Goal: Information Seeking & Learning: Understand process/instructions

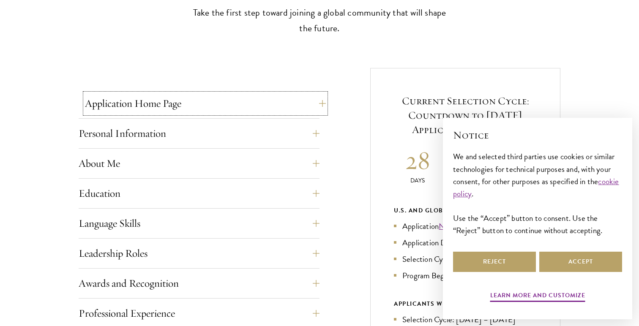
click at [201, 103] on button "Application Home Page" at bounding box center [205, 103] width 241 height 20
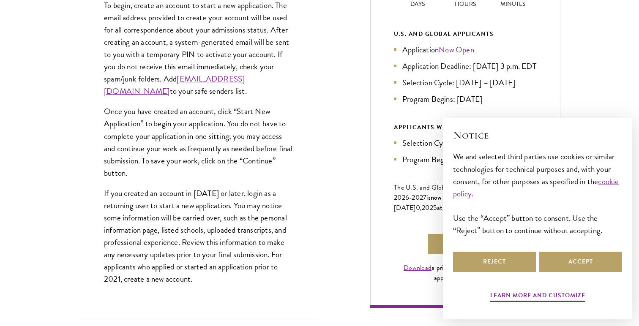
scroll to position [464, 0]
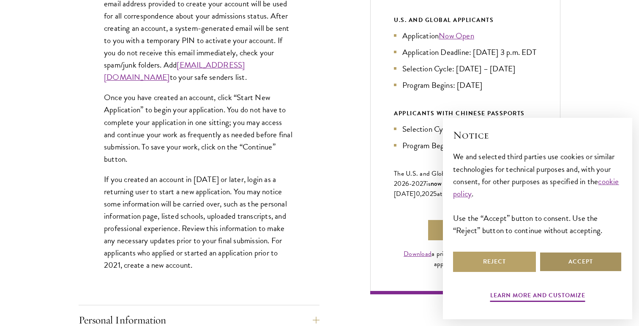
click at [577, 264] on button "Accept" at bounding box center [580, 262] width 83 height 20
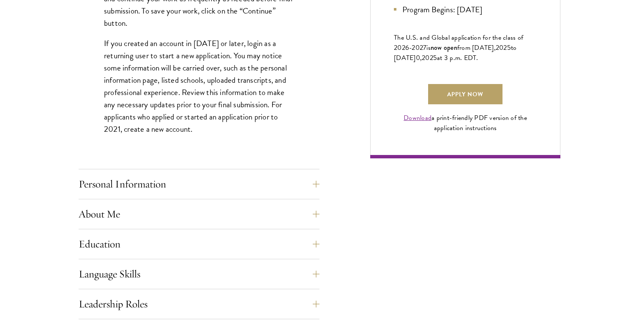
scroll to position [603, 0]
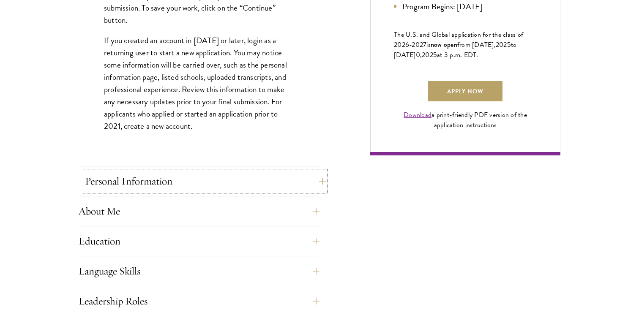
click at [239, 172] on button "Personal Information" at bounding box center [205, 181] width 241 height 20
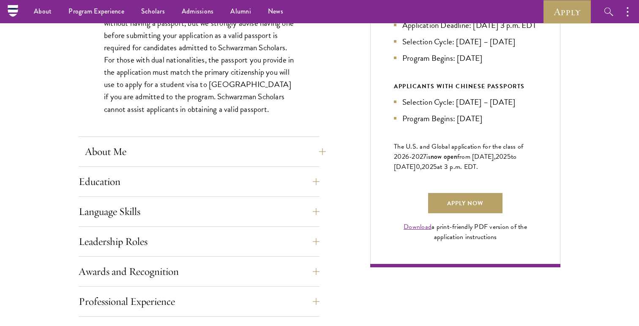
scroll to position [470, 0]
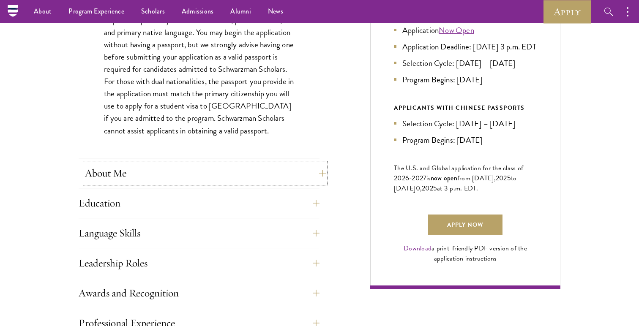
click at [235, 171] on button "About Me" at bounding box center [205, 173] width 241 height 20
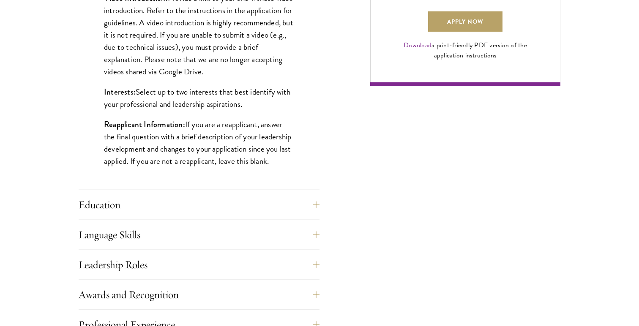
scroll to position [797, 0]
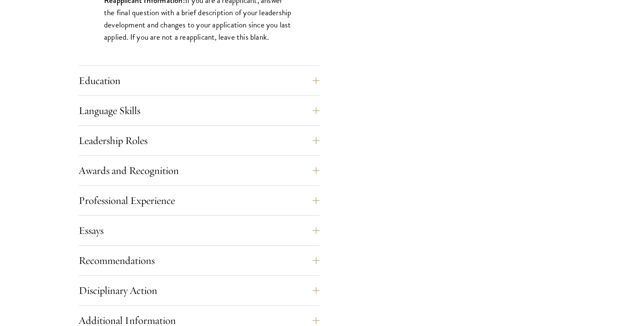
click at [262, 70] on div "Application Home Page The online application form must be completed in English.…" at bounding box center [199, 13] width 241 height 886
click at [262, 77] on button "Education" at bounding box center [205, 81] width 241 height 20
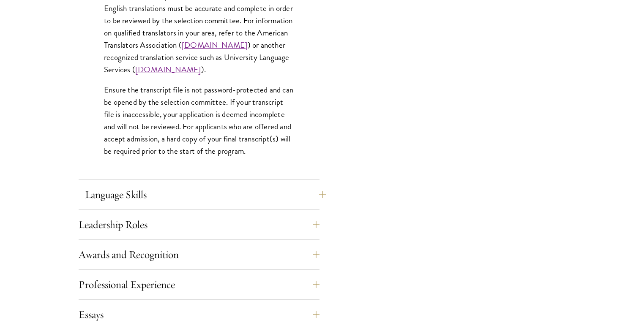
scroll to position [1299, 0]
click at [196, 199] on button "Language Skills" at bounding box center [205, 194] width 241 height 20
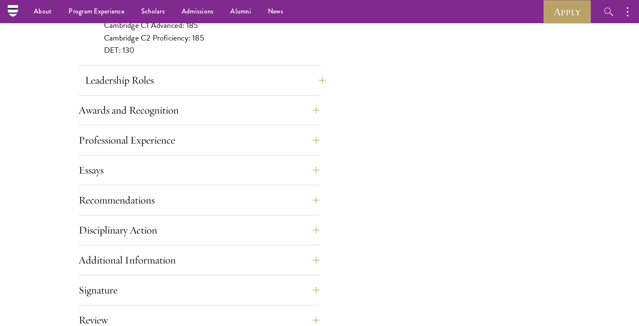
scroll to position [829, 0]
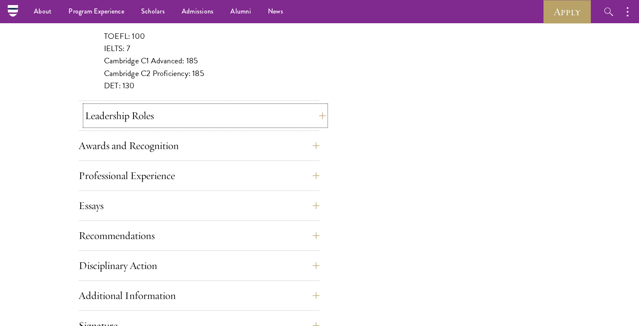
click at [198, 117] on button "Leadership Roles" at bounding box center [205, 116] width 241 height 20
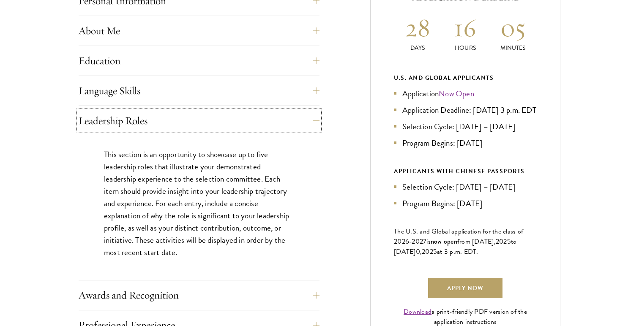
scroll to position [407, 0]
click at [212, 299] on button "Awards and Recognition" at bounding box center [205, 295] width 241 height 20
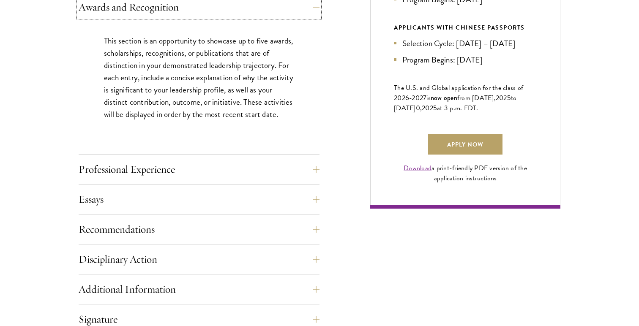
scroll to position [551, 0]
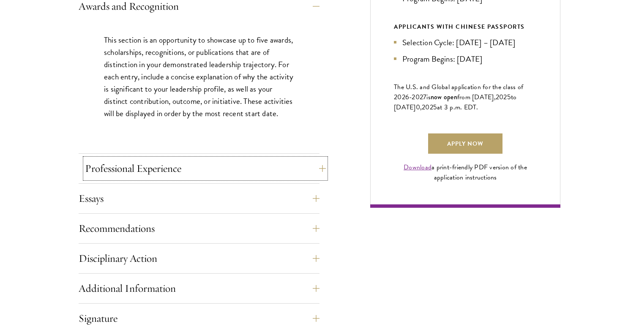
click at [203, 166] on button "Professional Experience" at bounding box center [205, 168] width 241 height 20
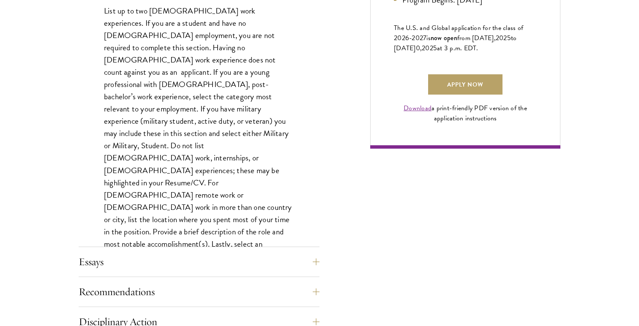
scroll to position [612, 0]
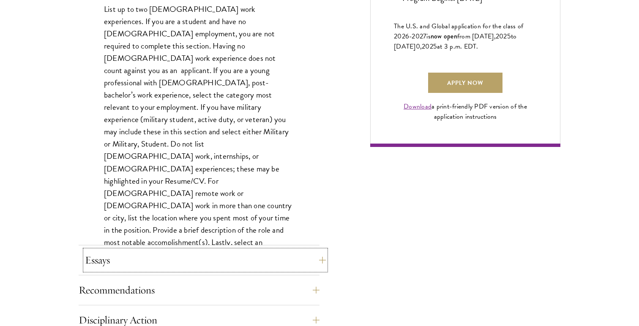
click at [214, 251] on button "Essays" at bounding box center [205, 260] width 241 height 20
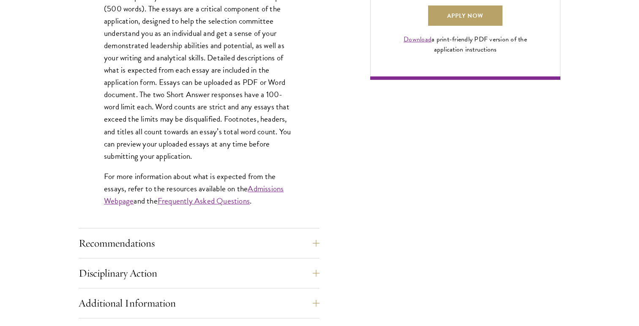
scroll to position [699, 0]
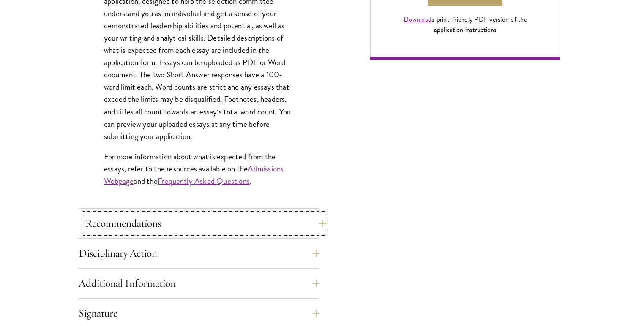
click at [237, 231] on button "Recommendations" at bounding box center [205, 223] width 241 height 20
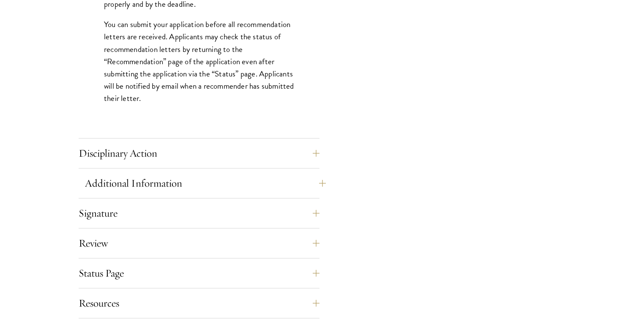
scroll to position [1220, 0]
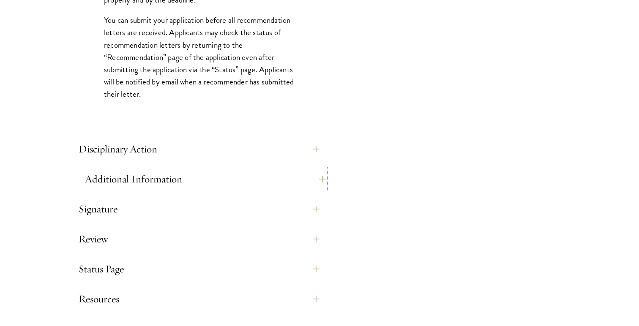
click at [242, 182] on button "Additional Information" at bounding box center [205, 179] width 241 height 20
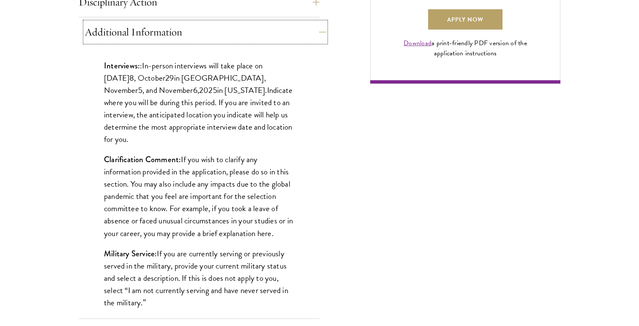
scroll to position [676, 0]
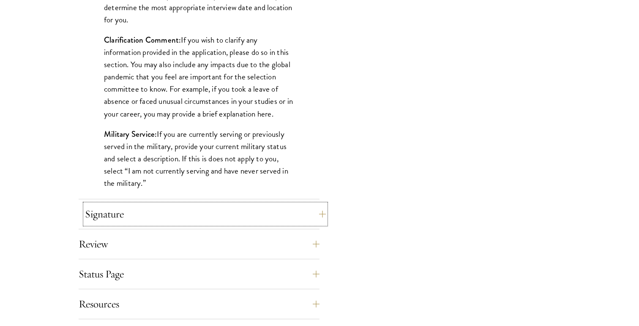
click at [229, 221] on button "Signature" at bounding box center [205, 214] width 241 height 20
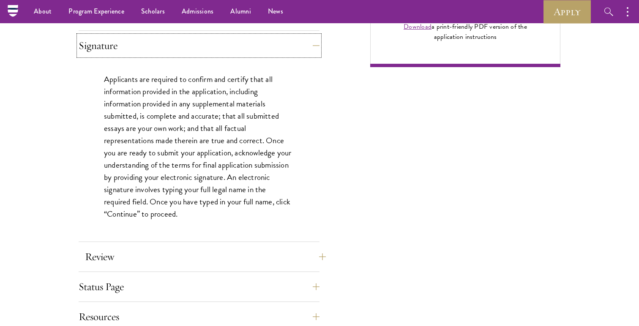
scroll to position [691, 0]
